Goal: Navigation & Orientation: Find specific page/section

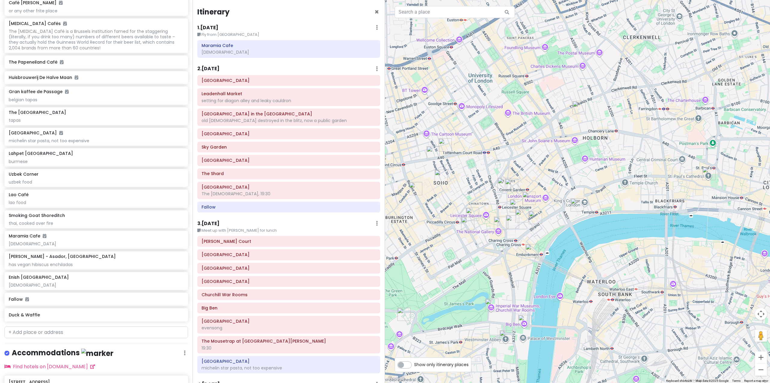
click at [441, 148] on img "Enish Oxford Street" at bounding box center [445, 144] width 13 height 13
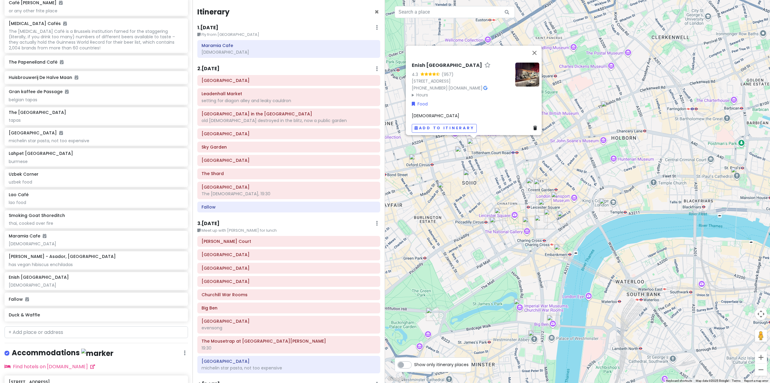
click at [543, 187] on img "Lahpet West End" at bounding box center [540, 184] width 13 height 13
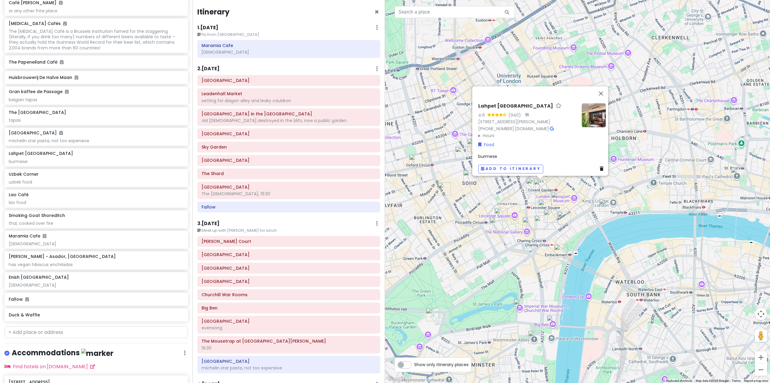
click at [581, 209] on div "Lahpet West End 4.6 (940) · [STREET_ADDRESS][PERSON_NAME] [PHONE_NUMBER] · [DOM…" at bounding box center [577, 191] width 385 height 383
click at [564, 214] on img "The Port House" at bounding box center [564, 217] width 13 height 13
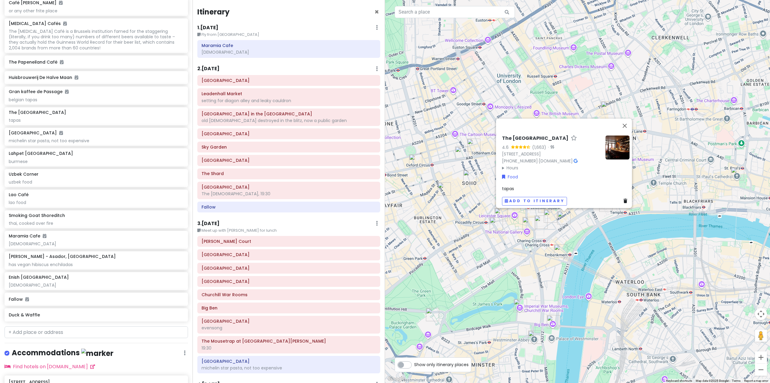
click at [542, 219] on img "Bancone Covent Garden" at bounding box center [541, 221] width 13 height 13
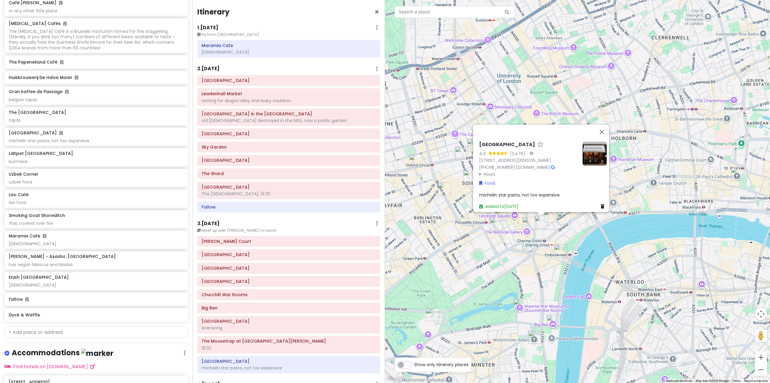
click at [549, 219] on img "Lao Café" at bounding box center [550, 215] width 13 height 13
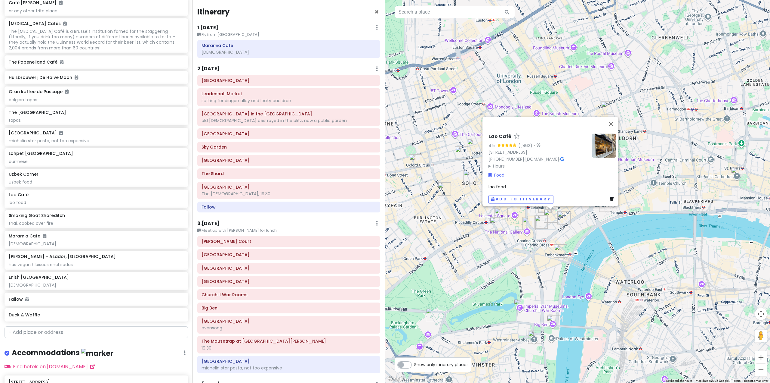
click at [563, 214] on img "The Port House" at bounding box center [564, 217] width 13 height 13
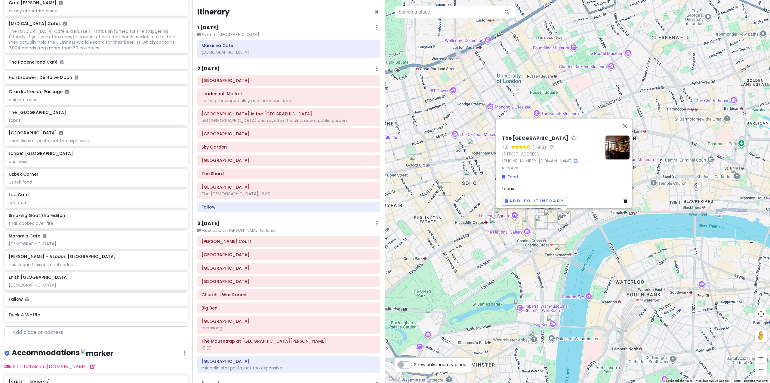
click at [484, 244] on div "The Port House 4.6 (1,663) · [STREET_ADDRESS] [PHONE_NUMBER] · [DOMAIN_NAME] · …" at bounding box center [577, 191] width 385 height 383
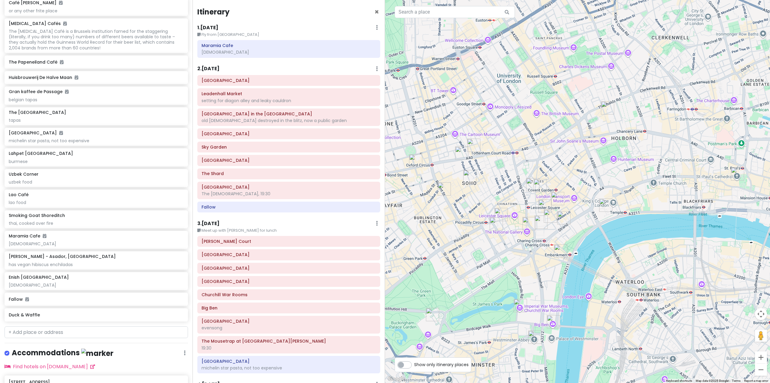
click at [538, 189] on img "Lahpet West End" at bounding box center [540, 185] width 13 height 13
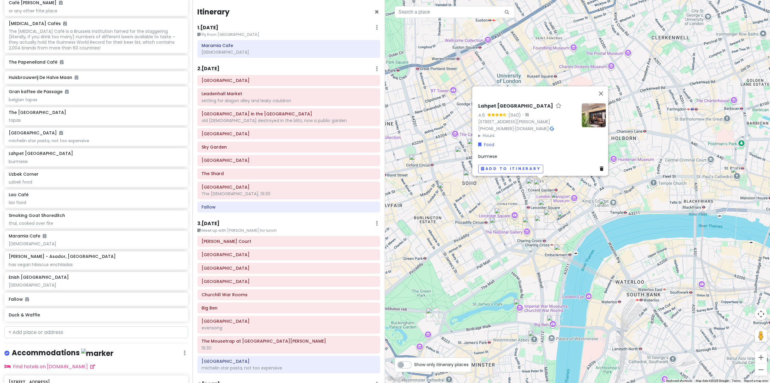
click at [443, 146] on div "Lahpet West End 4.6 (940) · [STREET_ADDRESS][PERSON_NAME] [PHONE_NUMBER] · [DOM…" at bounding box center [577, 191] width 385 height 383
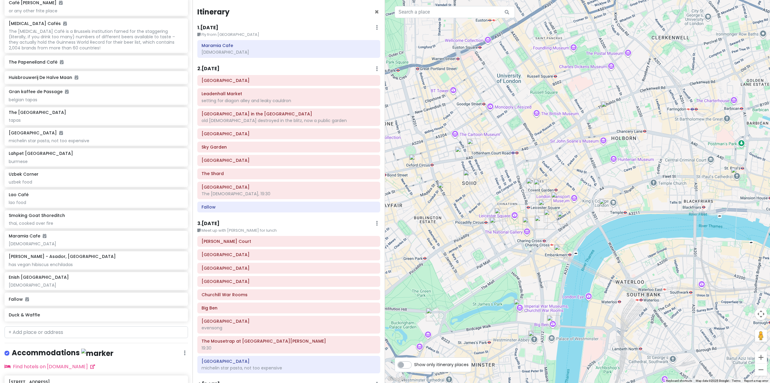
click at [469, 145] on img "Enish Oxford Street" at bounding box center [473, 144] width 13 height 13
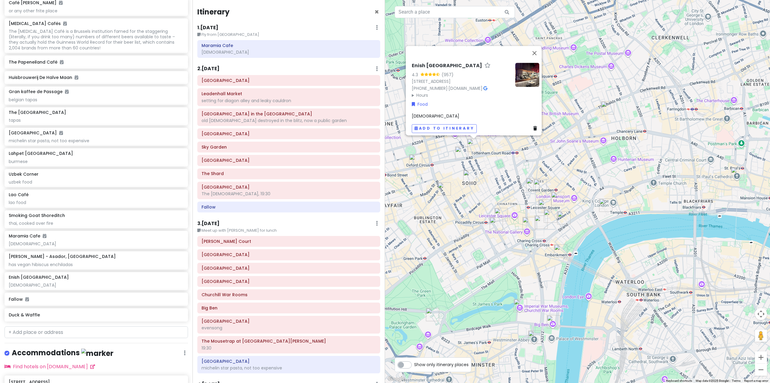
click at [452, 210] on div "Enish [GEOGRAPHIC_DATA] 4.3 (957) [STREET_ADDRESS] [PHONE_NUMBER] · [DOMAIN_NAM…" at bounding box center [577, 191] width 385 height 383
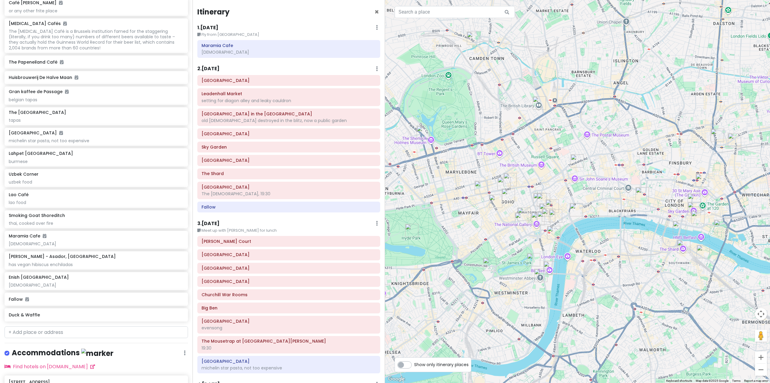
click at [701, 182] on img "Duck & Waffle" at bounding box center [702, 179] width 13 height 13
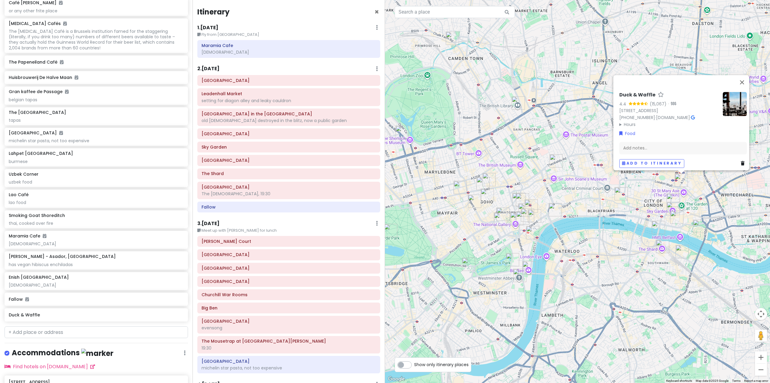
click at [681, 253] on img "Santo Remedio - Asador, London Bridge" at bounding box center [682, 251] width 13 height 13
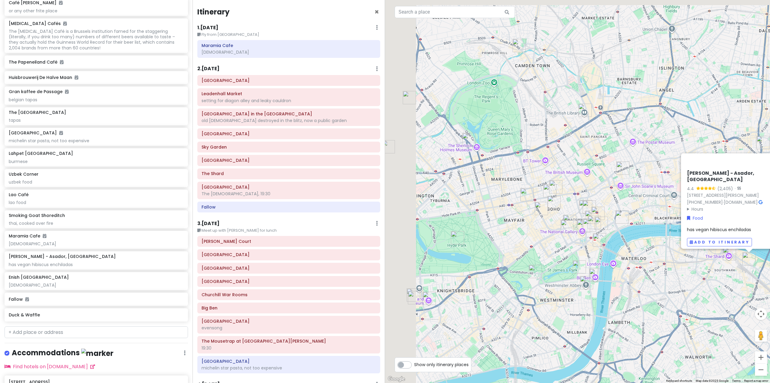
drag, startPoint x: 512, startPoint y: 227, endPoint x: 581, endPoint y: 234, distance: 68.7
click at [581, 234] on div "[PERSON_NAME] - Asador, [GEOGRAPHIC_DATA] 4.4 (2,405) · [STREET_ADDRESS][PERSON…" at bounding box center [577, 191] width 385 height 383
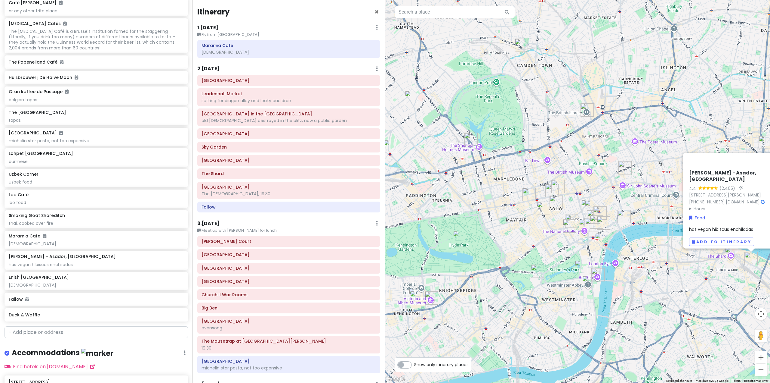
click at [488, 246] on div "[PERSON_NAME] - Asador, [GEOGRAPHIC_DATA] 4.4 (2,405) · [STREET_ADDRESS][PERSON…" at bounding box center [577, 191] width 385 height 383
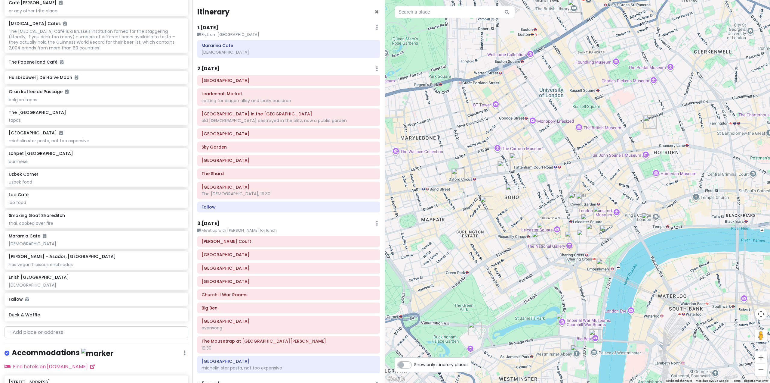
drag, startPoint x: 598, startPoint y: 221, endPoint x: 538, endPoint y: 228, distance: 60.9
click at [538, 228] on img "Prince of Wales Theatre" at bounding box center [543, 228] width 13 height 13
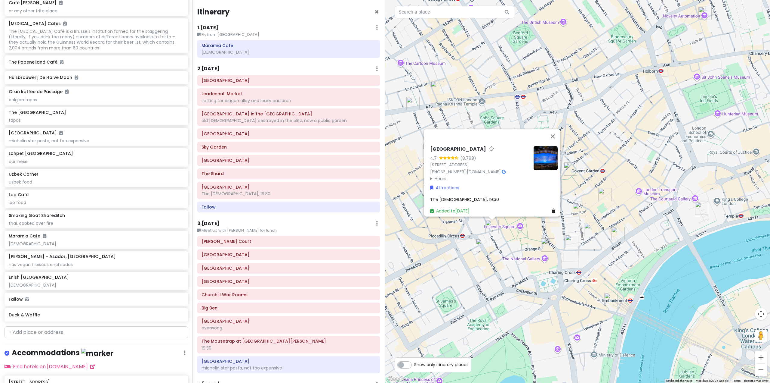
click at [430, 161] on link "[STREET_ADDRESS]" at bounding box center [449, 164] width 39 height 6
